Goal: Book appointment/travel/reservation

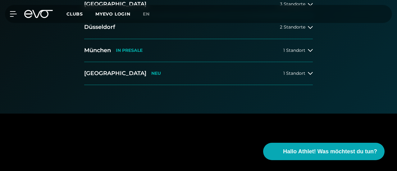
scroll to position [183, 0]
click at [306, 53] on div "1 Standort" at bounding box center [299, 50] width 30 height 5
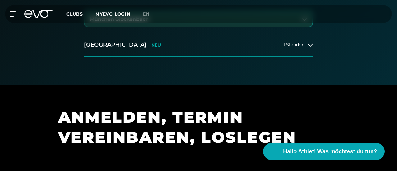
scroll to position [244, 0]
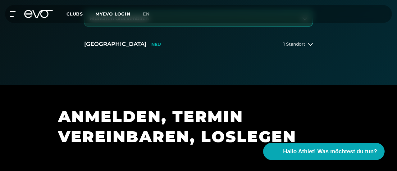
click at [243, 26] on button "München Glockenbach" at bounding box center [199, 19] width 228 height 16
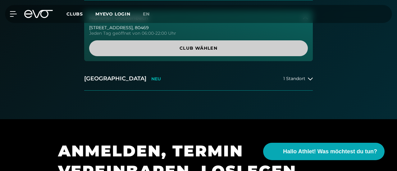
click at [234, 52] on span "Club wählen" at bounding box center [199, 48] width 204 height 7
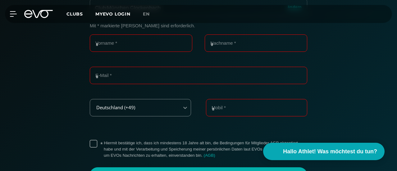
scroll to position [153, 0]
click at [163, 52] on input "Vorname *" at bounding box center [141, 42] width 103 height 17
type input "******"
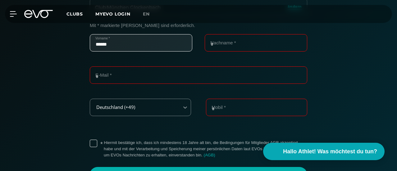
type input "**********"
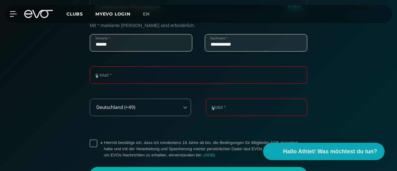
type input "**********"
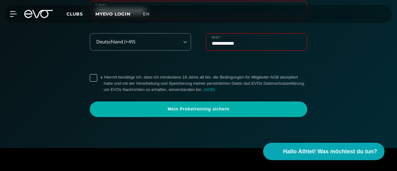
scroll to position [219, 0]
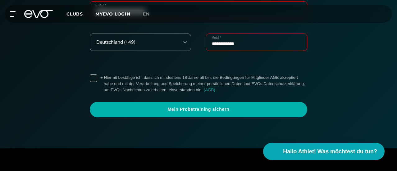
click at [215, 51] on input "**********" at bounding box center [256, 42] width 101 height 17
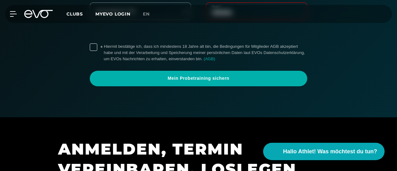
type input "**********"
click at [104, 62] on label "* Hiermit bestätige ich, dass ich mindestens 18 Jahre alt bin, die Bedingungen …" at bounding box center [206, 53] width 204 height 19
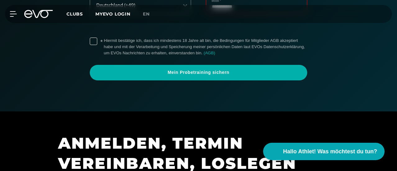
scroll to position [294, 0]
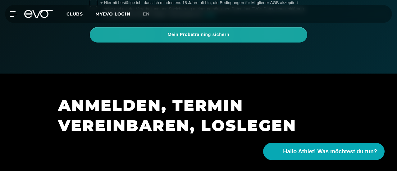
click at [201, 38] on span "Mein Probetraining sichern" at bounding box center [198, 35] width 203 height 6
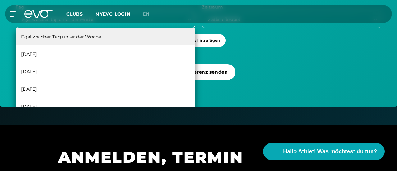
scroll to position [242, 0]
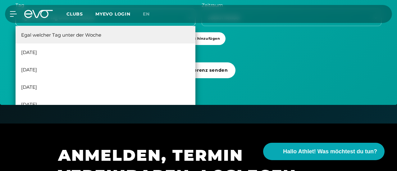
click at [126, 26] on div "6 results available. Use Up and Down to choose options, press Enter to select t…" at bounding box center [106, 17] width 180 height 17
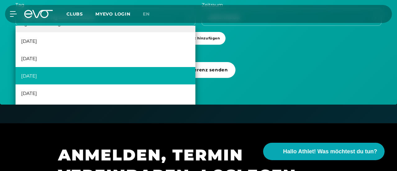
scroll to position [11, 0]
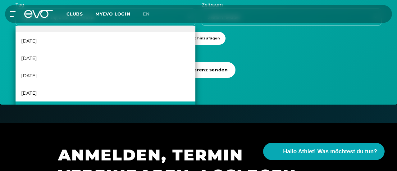
click at [78, 119] on div "[DATE]" at bounding box center [106, 110] width 180 height 17
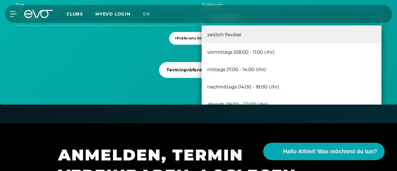
click at [251, 21] on div "zeitlich flexibel" at bounding box center [284, 17] width 163 height 7
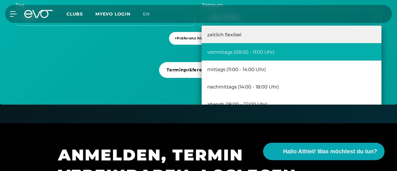
click at [269, 61] on div "vormittags (08:00 - 11:00 Uhr)" at bounding box center [292, 51] width 180 height 17
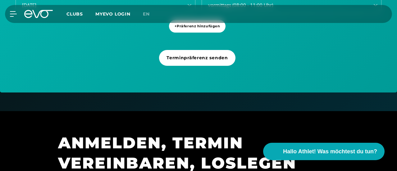
scroll to position [259, 0]
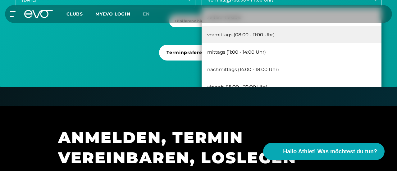
click at [250, 3] on div "vormittags (08:00 - 11:00 Uhr)" at bounding box center [284, -1] width 163 height 7
click at [254, 43] on div "vormittags (08:00 - 11:00 Uhr)" at bounding box center [292, 34] width 180 height 17
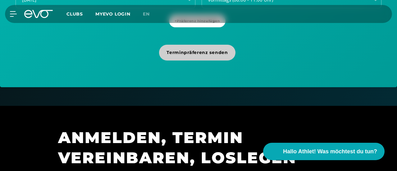
click at [213, 56] on span "Terminpräferenz senden" at bounding box center [197, 52] width 61 height 7
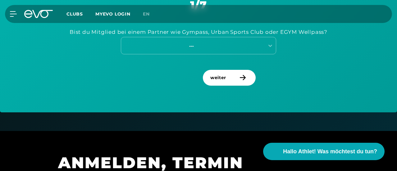
scroll to position [293, 0]
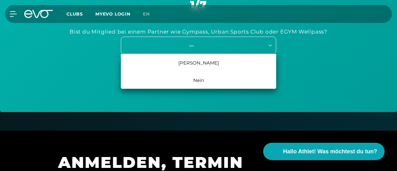
click at [254, 49] on div "---" at bounding box center [192, 45] width 140 height 7
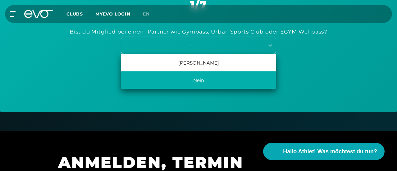
click at [222, 89] on div "Nein" at bounding box center [198, 80] width 155 height 17
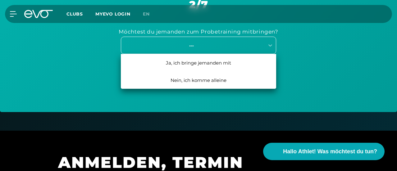
click at [201, 49] on div "---" at bounding box center [192, 45] width 140 height 7
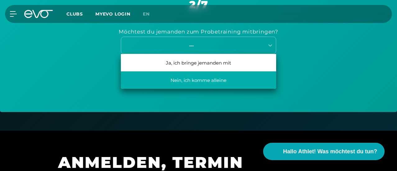
click at [203, 89] on div "Nein, ich komme alleine" at bounding box center [198, 80] width 155 height 17
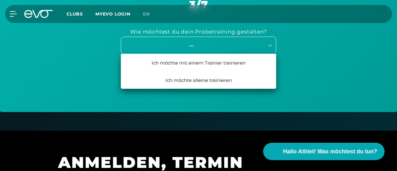
click at [212, 49] on div "---" at bounding box center [192, 45] width 140 height 7
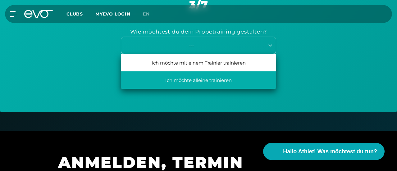
click at [218, 89] on div "Ich möchte alleine trainieren" at bounding box center [198, 80] width 155 height 17
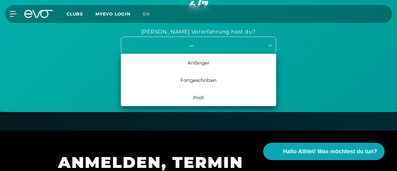
click at [216, 49] on div "---" at bounding box center [192, 45] width 140 height 7
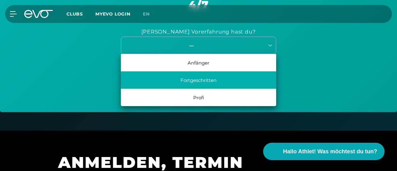
click at [221, 89] on div "Fortgeschritten" at bounding box center [198, 80] width 155 height 17
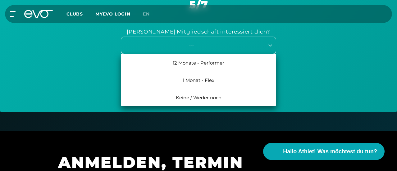
click at [207, 49] on div "---" at bounding box center [192, 45] width 140 height 7
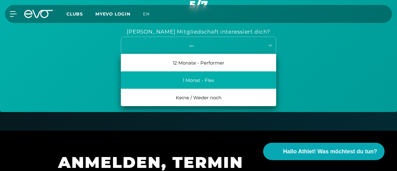
click at [219, 89] on div "1 Monat - Flex" at bounding box center [198, 80] width 155 height 17
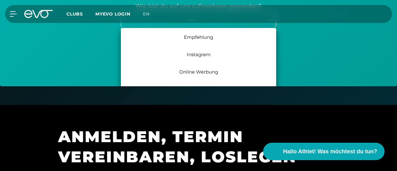
scroll to position [321, 0]
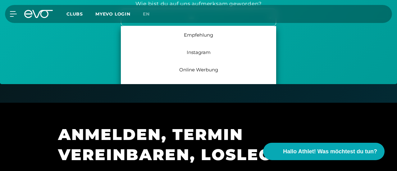
click at [198, 26] on div "7 results available. Use Up and Down to choose options, press Enter to select t…" at bounding box center [198, 17] width 155 height 17
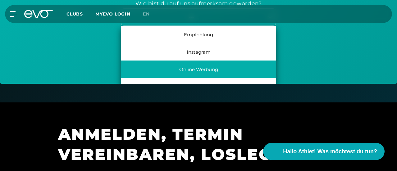
click at [215, 78] on div "Online Werbung" at bounding box center [198, 69] width 155 height 17
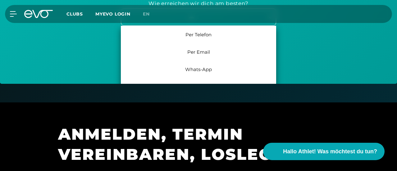
click at [214, 21] on div "---" at bounding box center [192, 17] width 140 height 7
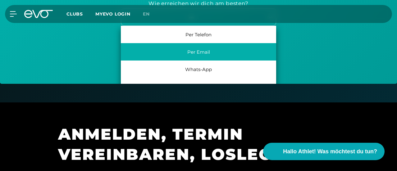
click at [217, 61] on div "Per Email" at bounding box center [198, 51] width 155 height 17
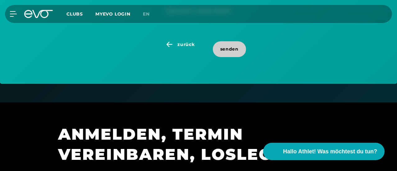
click at [230, 53] on span "senden" at bounding box center [229, 49] width 18 height 7
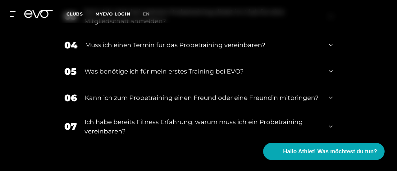
scroll to position [720, 0]
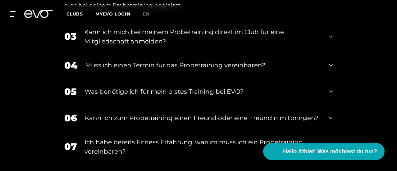
scroll to position [802, 0]
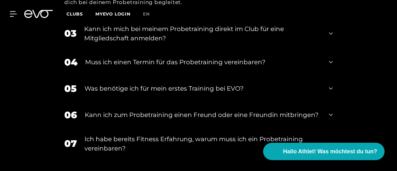
click at [334, 49] on div "03 Kann ich mich bei meinem Probetraining direkt im Club für eine Mitgliedschaf…" at bounding box center [198, 33] width 281 height 31
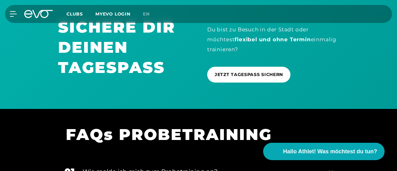
scroll to position [504, 0]
